Goal: Task Accomplishment & Management: Manage account settings

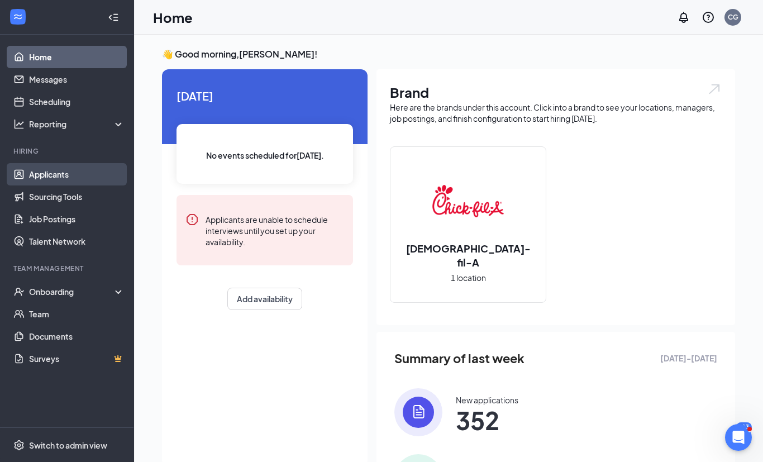
click at [54, 172] on link "Applicants" at bounding box center [77, 174] width 96 height 22
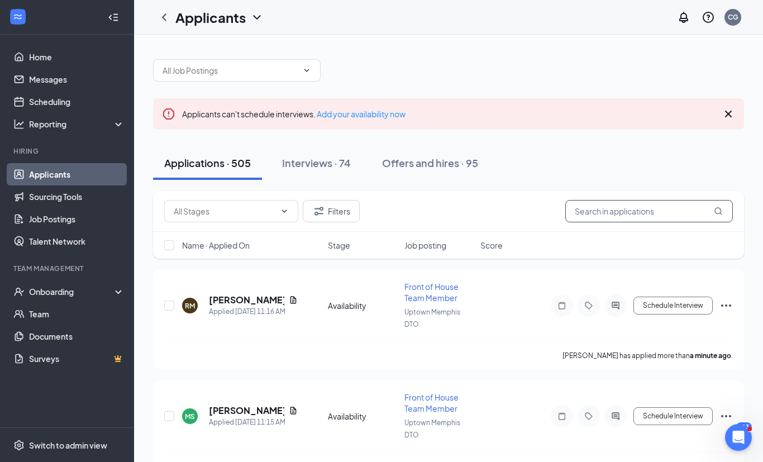
click at [619, 212] on input "text" at bounding box center [649, 211] width 168 height 22
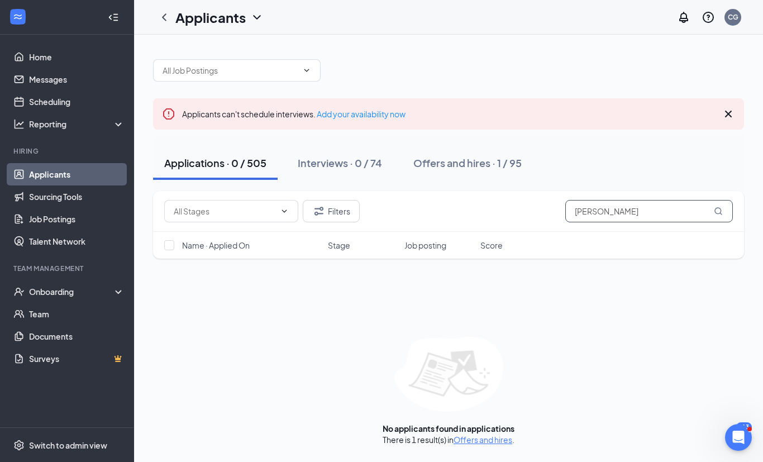
type input "HAROL"
click at [474, 163] on div "Offers and hires · 1 / 95" at bounding box center [467, 163] width 108 height 14
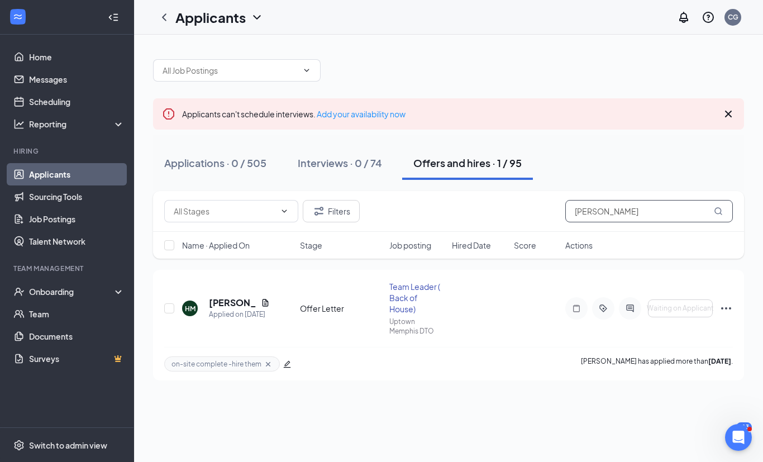
click at [617, 215] on input "HAROL" at bounding box center [649, 211] width 168 height 22
click at [236, 311] on div "Applied on Aug 5" at bounding box center [239, 314] width 61 height 11
click at [227, 305] on h5 "Harold McEwen" at bounding box center [232, 303] width 47 height 12
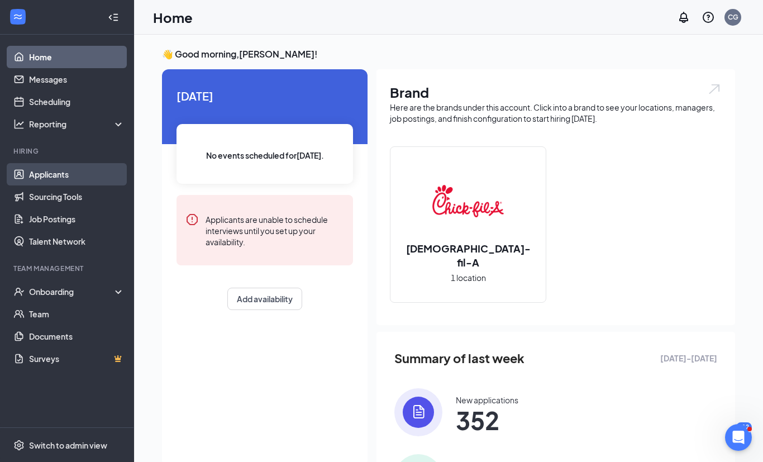
click at [70, 173] on link "Applicants" at bounding box center [77, 174] width 96 height 22
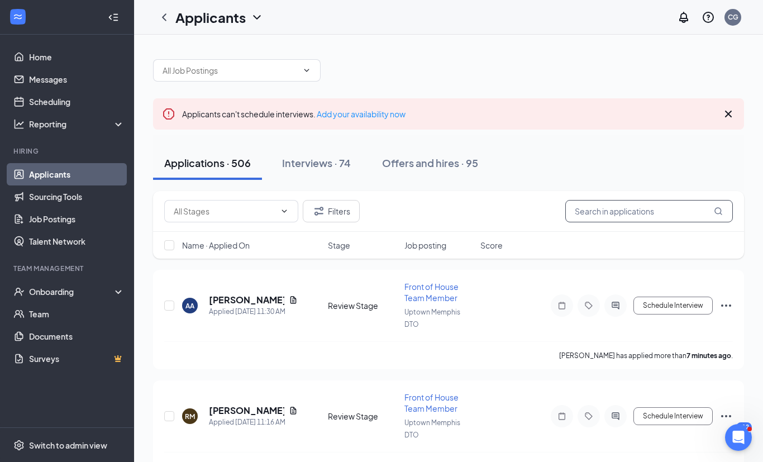
click at [605, 212] on input "text" at bounding box center [649, 211] width 168 height 22
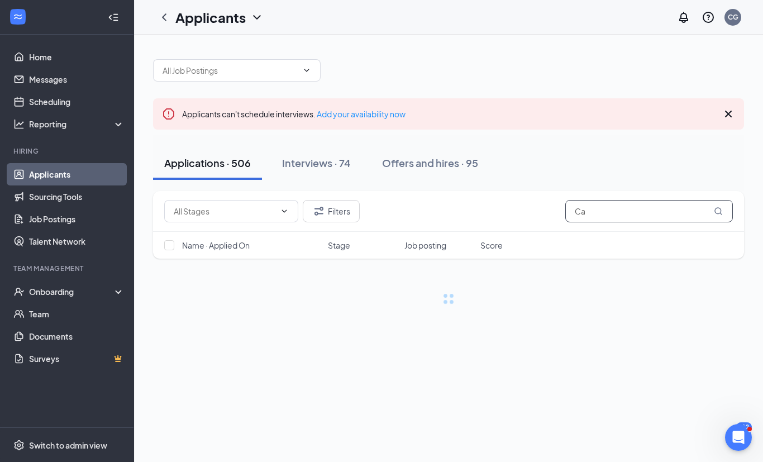
type input "C"
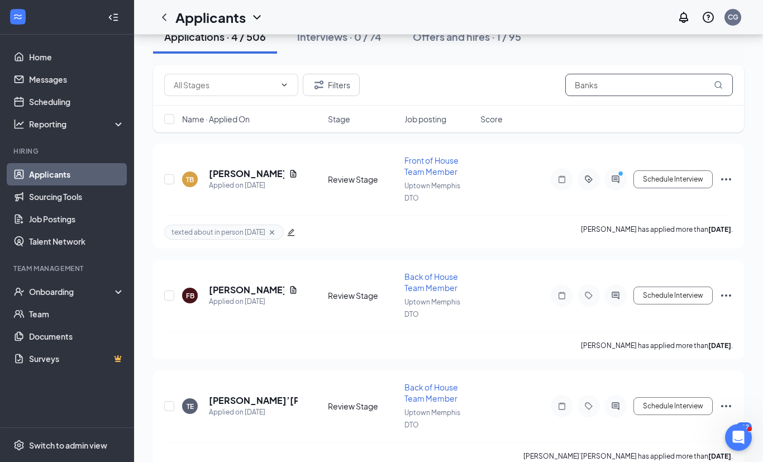
scroll to position [25, 0]
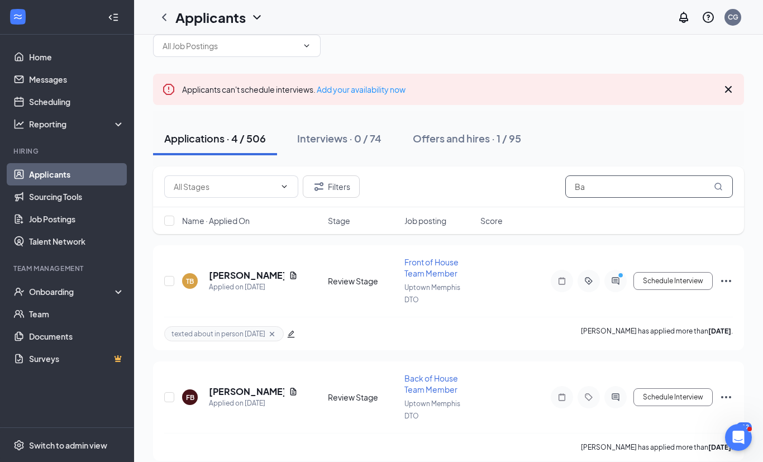
type input "B"
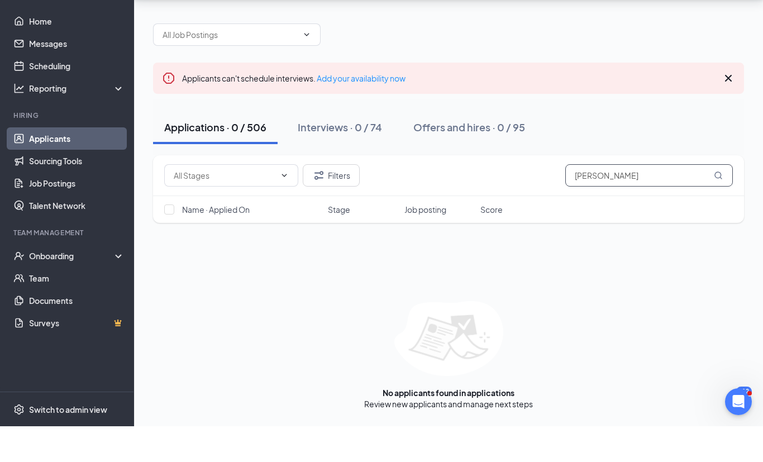
click at [638, 200] on input "[PERSON_NAME]" at bounding box center [649, 211] width 168 height 22
type input "[PERSON_NAME]"
click at [490, 146] on button "Offers and hires · 0 / 95" at bounding box center [469, 163] width 134 height 34
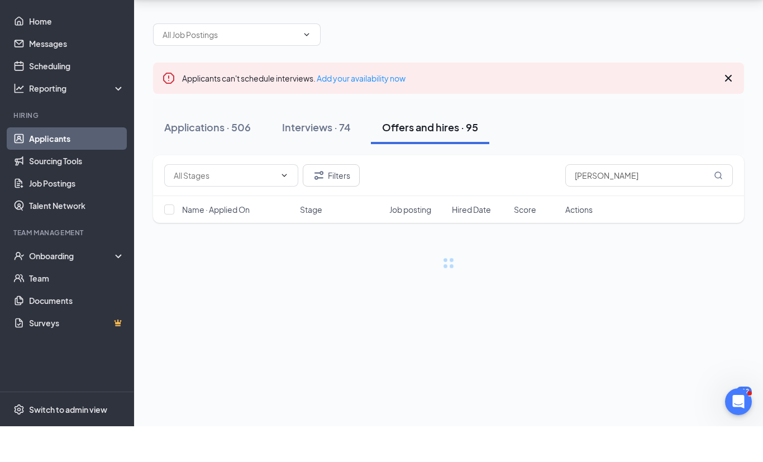
scroll to position [36, 0]
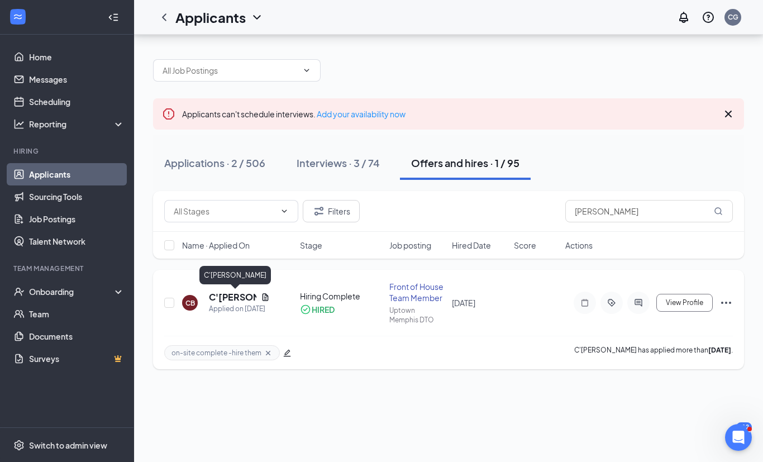
click at [225, 291] on h5 "C'[PERSON_NAME]" at bounding box center [232, 297] width 47 height 12
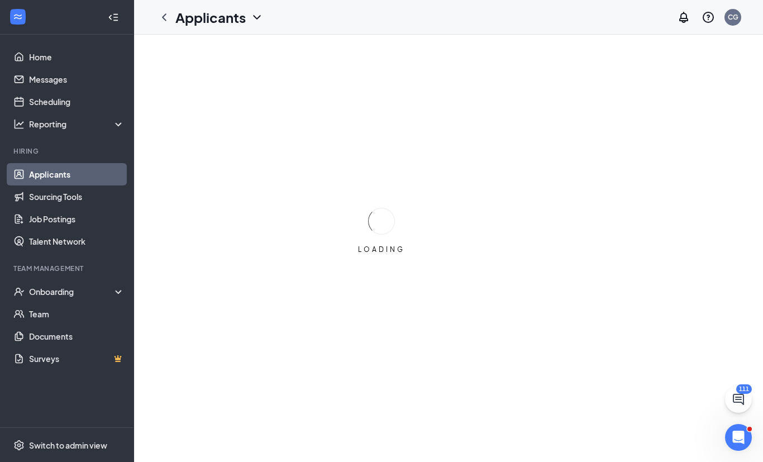
click at [376, 70] on div "LOADING" at bounding box center [381, 231] width 763 height 462
